Goal: Task Accomplishment & Management: Use online tool/utility

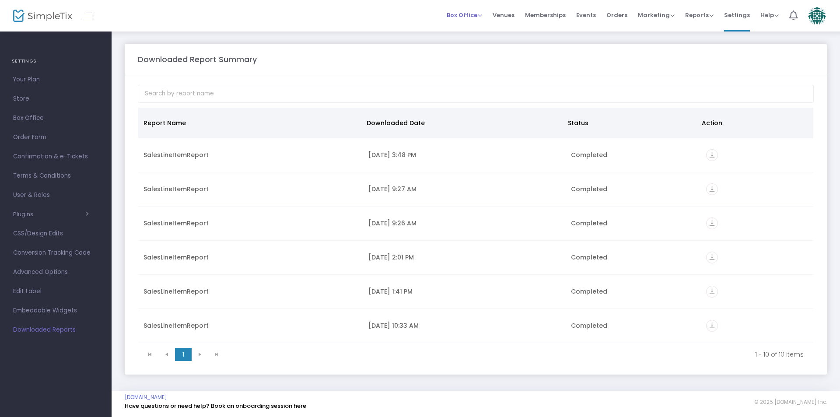
click at [482, 13] on span "Box Office" at bounding box center [464, 15] width 35 height 8
click at [475, 29] on li "Sell Tickets" at bounding box center [478, 29] width 63 height 17
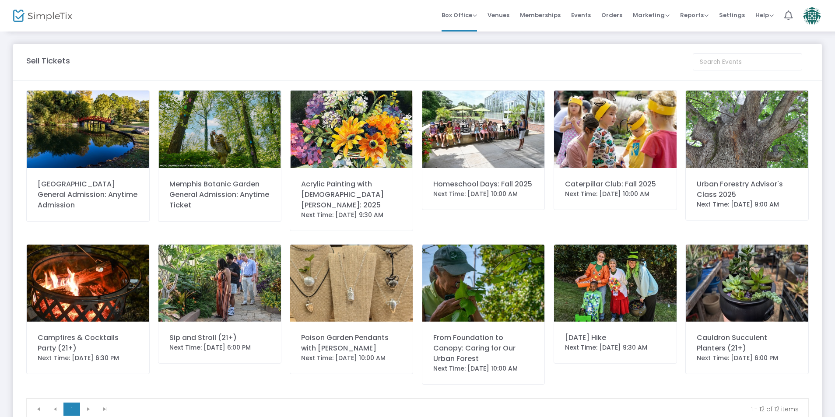
click at [280, 41] on div "Sell Tickets [GEOGRAPHIC_DATA] General Admission: Anytime Admission [GEOGRAPHIC…" at bounding box center [417, 237] width 835 height 412
click at [93, 199] on div "[GEOGRAPHIC_DATA] General Admission: Anytime Admission" at bounding box center [88, 195] width 101 height 32
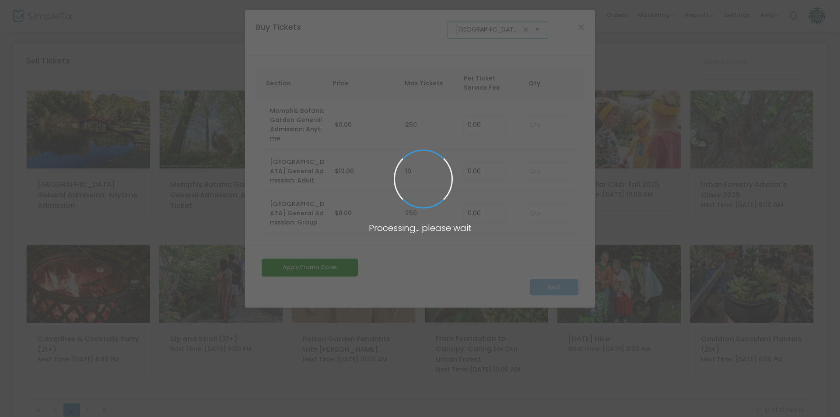
scroll to position [0, 133]
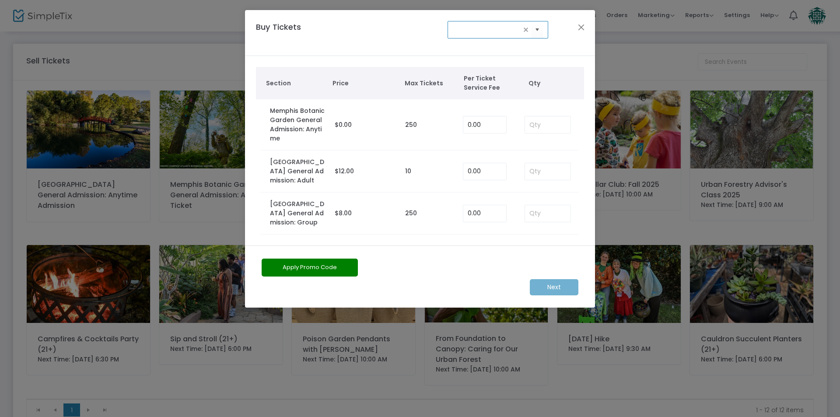
click at [558, 50] on div "Buy Tickets [GEOGRAPHIC_DATA] General Admission: Anytime Admission" at bounding box center [420, 33] width 350 height 46
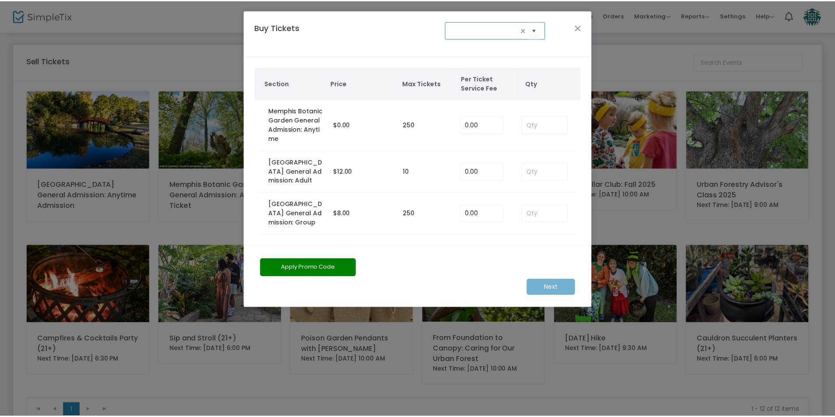
scroll to position [0, 0]
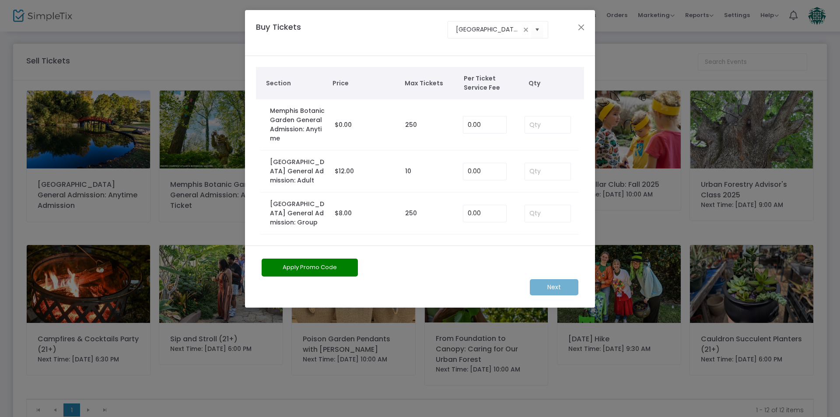
click at [558, 50] on div "Buy Tickets [GEOGRAPHIC_DATA] General Admission: Anytime Admission" at bounding box center [420, 33] width 350 height 46
click at [582, 26] on button "Close" at bounding box center [581, 26] width 11 height 11
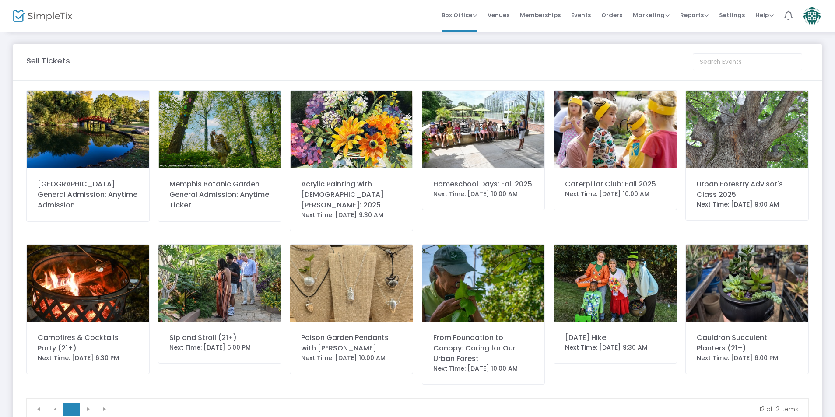
click at [339, 39] on div "Sell Tickets [GEOGRAPHIC_DATA] General Admission: Anytime Admission [GEOGRAPHIC…" at bounding box center [417, 237] width 835 height 412
